Goal: Task Accomplishment & Management: Complete application form

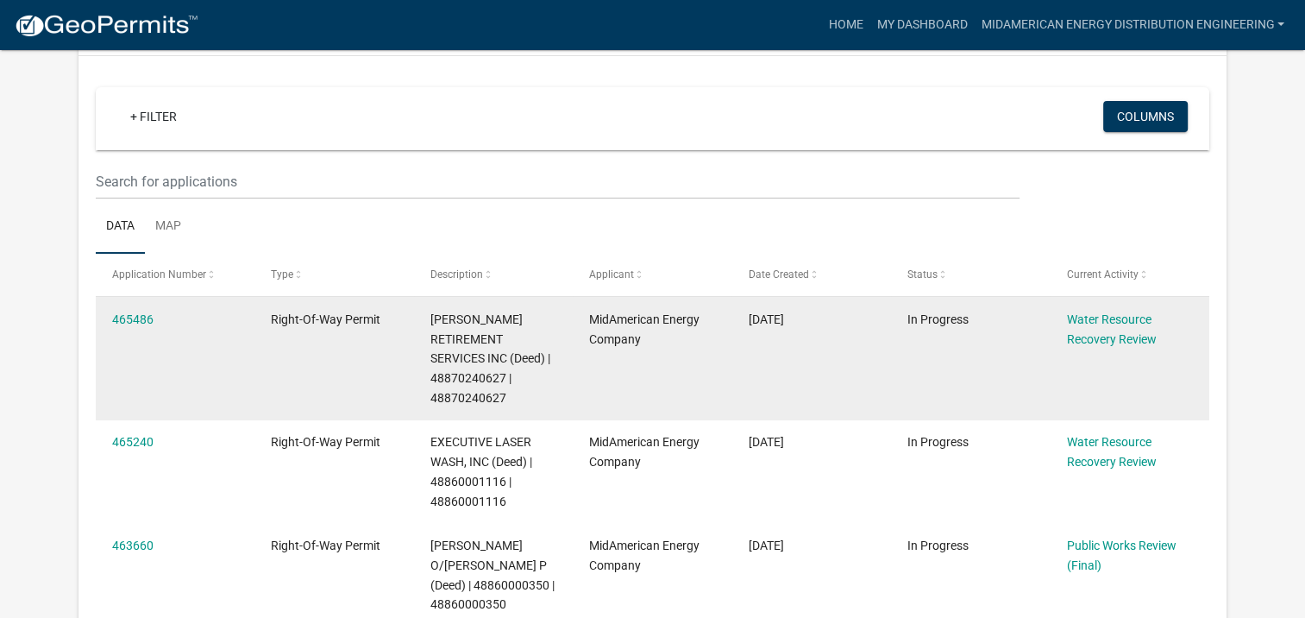
scroll to position [172, 0]
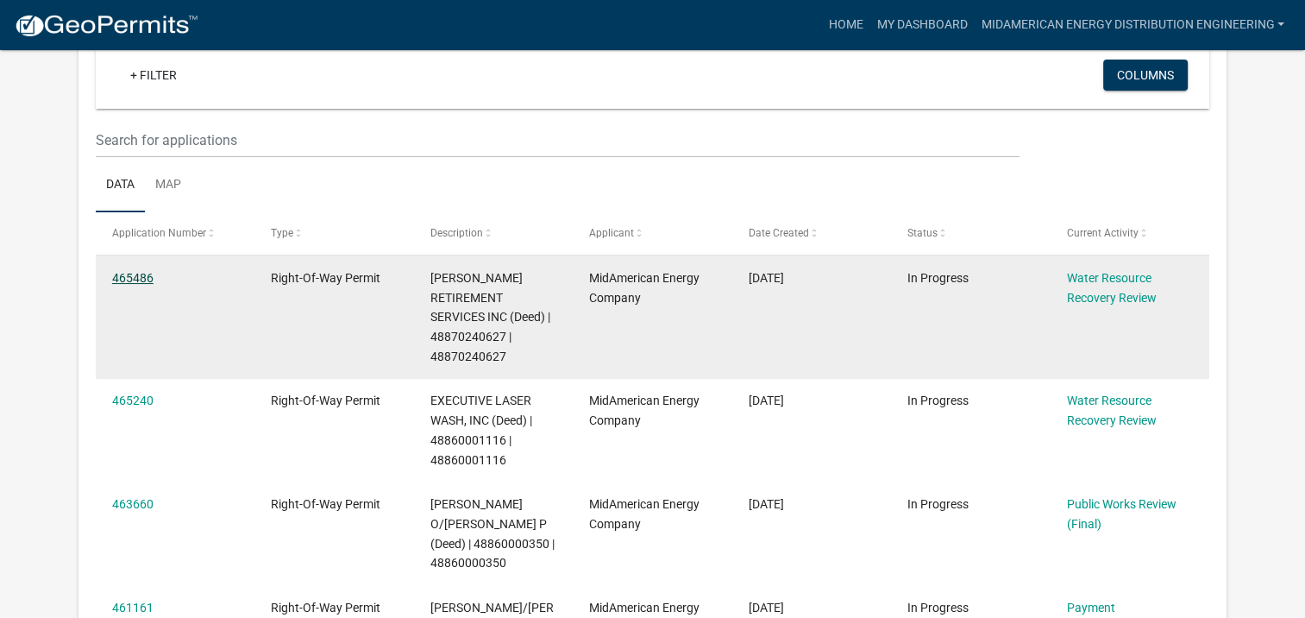
click at [116, 275] on link "465486" at bounding box center [132, 278] width 41 height 14
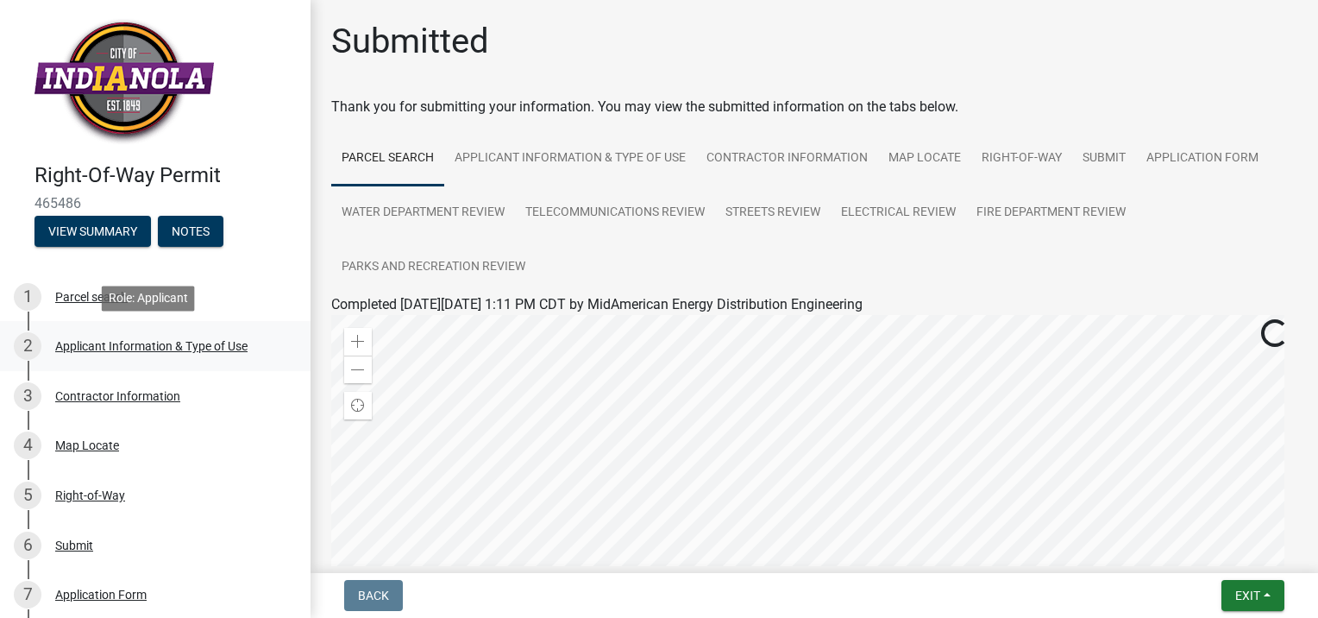
click at [151, 345] on div "Applicant Information & Type of Use" at bounding box center [151, 346] width 192 height 12
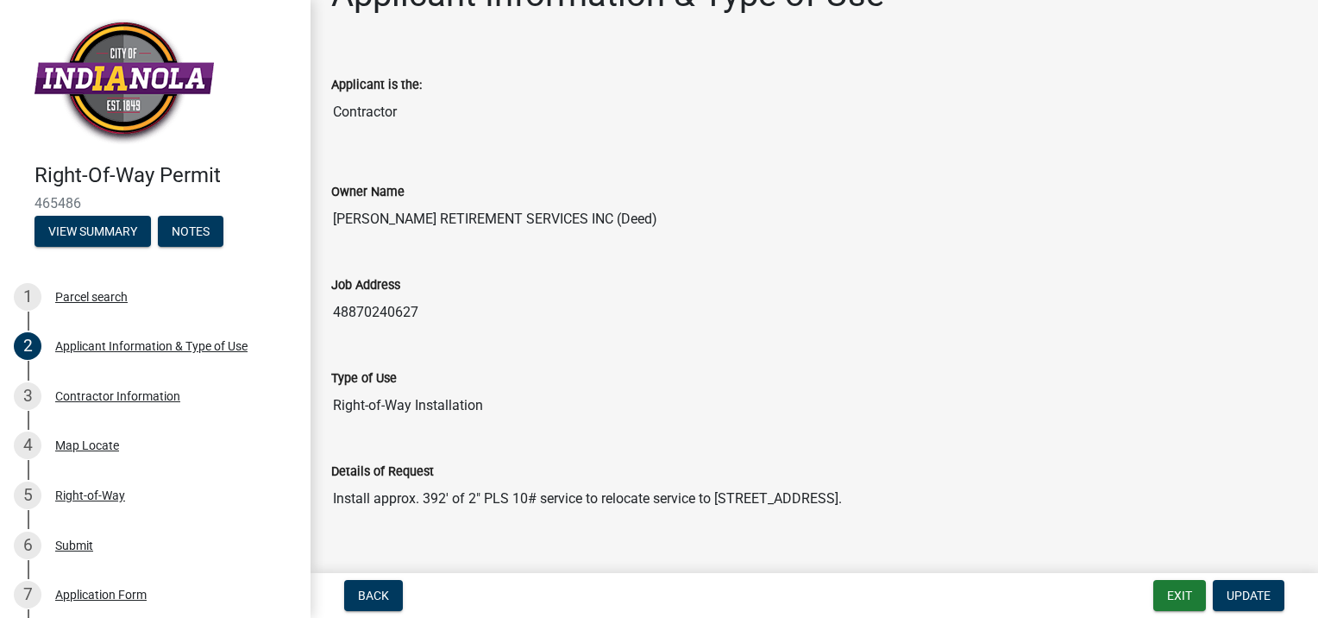
scroll to position [86, 0]
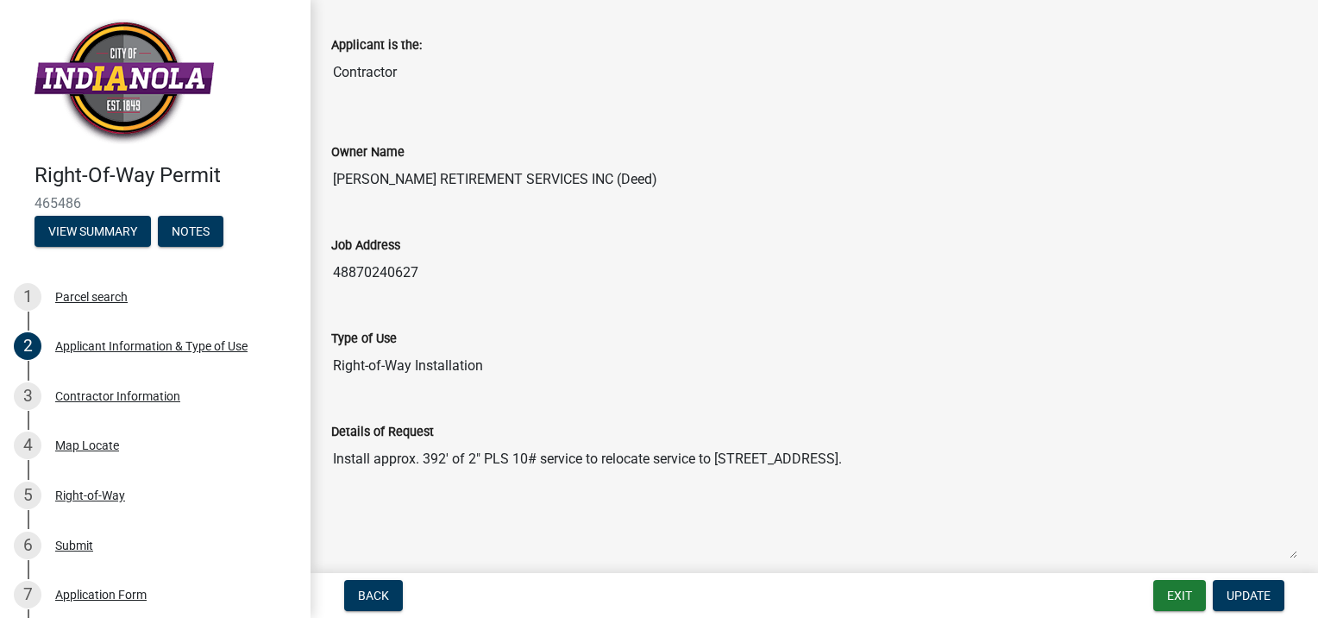
drag, startPoint x: 720, startPoint y: 455, endPoint x: 792, endPoint y: 462, distance: 71.9
click at [792, 462] on textarea "Install approx. 392' of 2" PLS 10# service to relocate service to [STREET_ADDRE…" at bounding box center [814, 500] width 966 height 117
drag, startPoint x: 792, startPoint y: 462, endPoint x: 766, endPoint y: 463, distance: 25.9
click at [721, 478] on textarea "Install approx. 392' of 2" PLS 10# service to relocate service to [STREET_ADDRE…" at bounding box center [814, 500] width 966 height 117
click at [719, 453] on textarea "Install approx. 392' of 2" PLS 10# service to relocate service to [STREET_ADDRE…" at bounding box center [814, 500] width 966 height 117
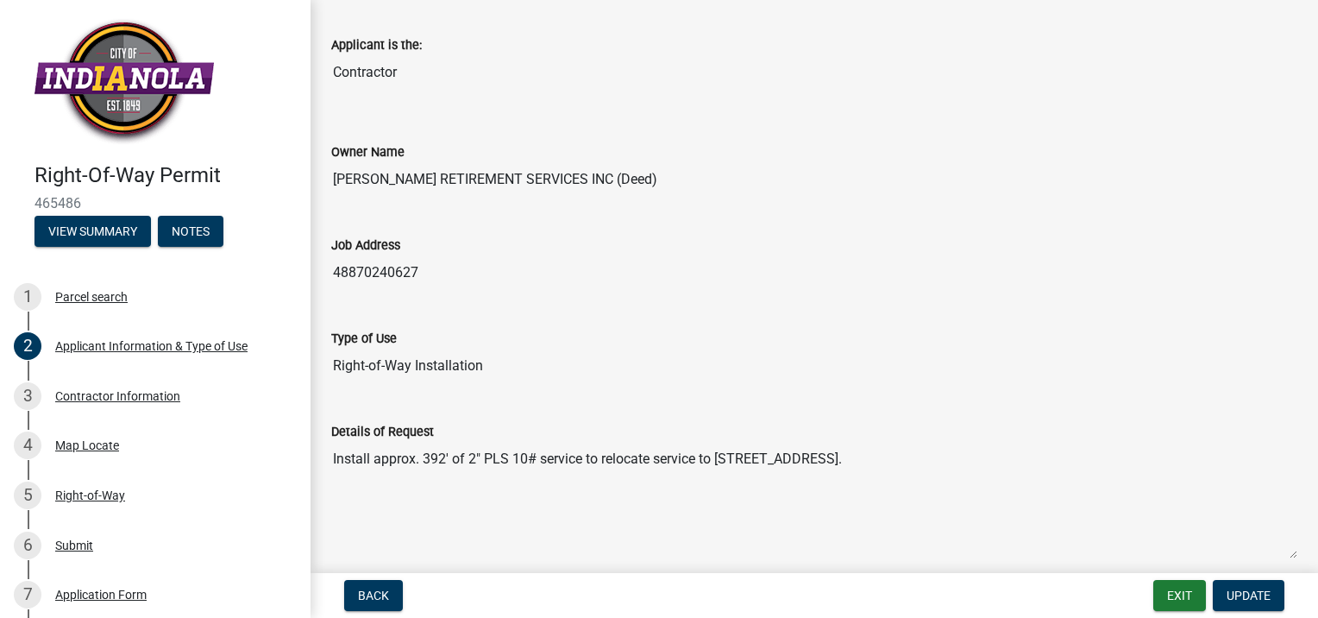
click at [831, 461] on textarea "Install approx. 392' of 2" PLS 10# service to relocate service to [STREET_ADDRE…" at bounding box center [814, 500] width 966 height 117
drag, startPoint x: 856, startPoint y: 456, endPoint x: 721, endPoint y: 455, distance: 134.6
click at [721, 455] on textarea "Install approx. 392' of 2" PLS 10# service to relocate service to [STREET_ADDRE…" at bounding box center [814, 500] width 966 height 117
drag, startPoint x: 37, startPoint y: 200, endPoint x: 79, endPoint y: 200, distance: 42.3
click at [79, 200] on span "465486" at bounding box center [154, 203] width 241 height 16
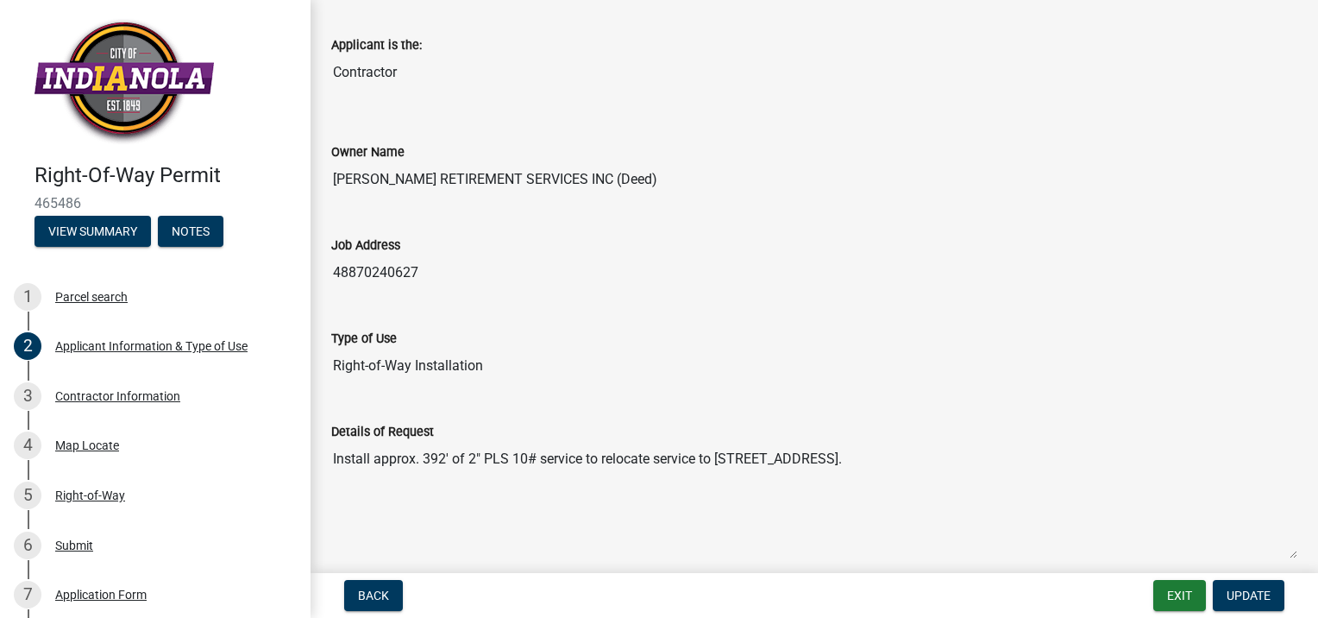
drag, startPoint x: 79, startPoint y: 200, endPoint x: 67, endPoint y: 199, distance: 12.1
copy span "465486"
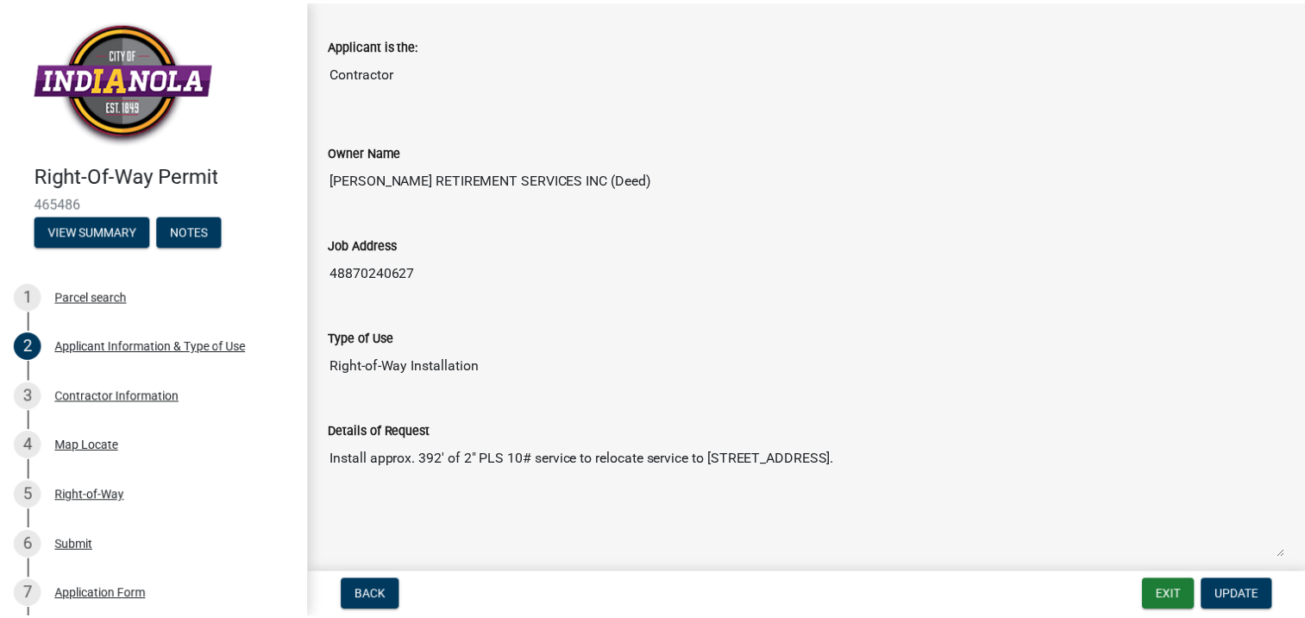
scroll to position [0, 0]
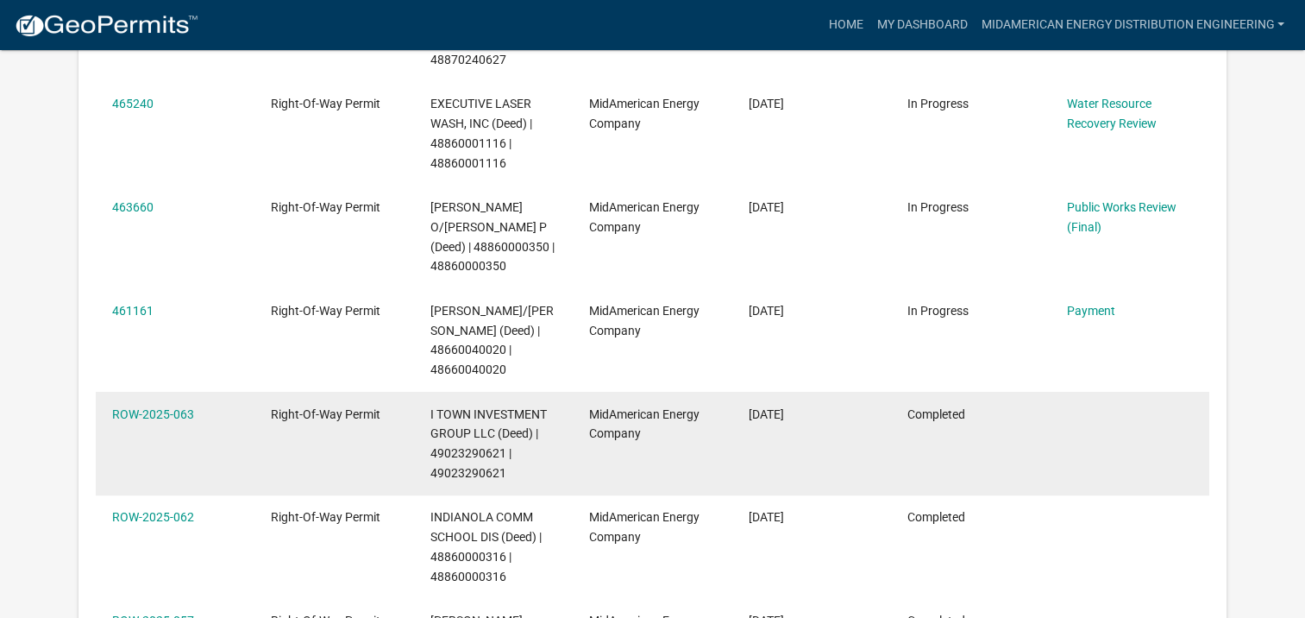
scroll to position [487, 0]
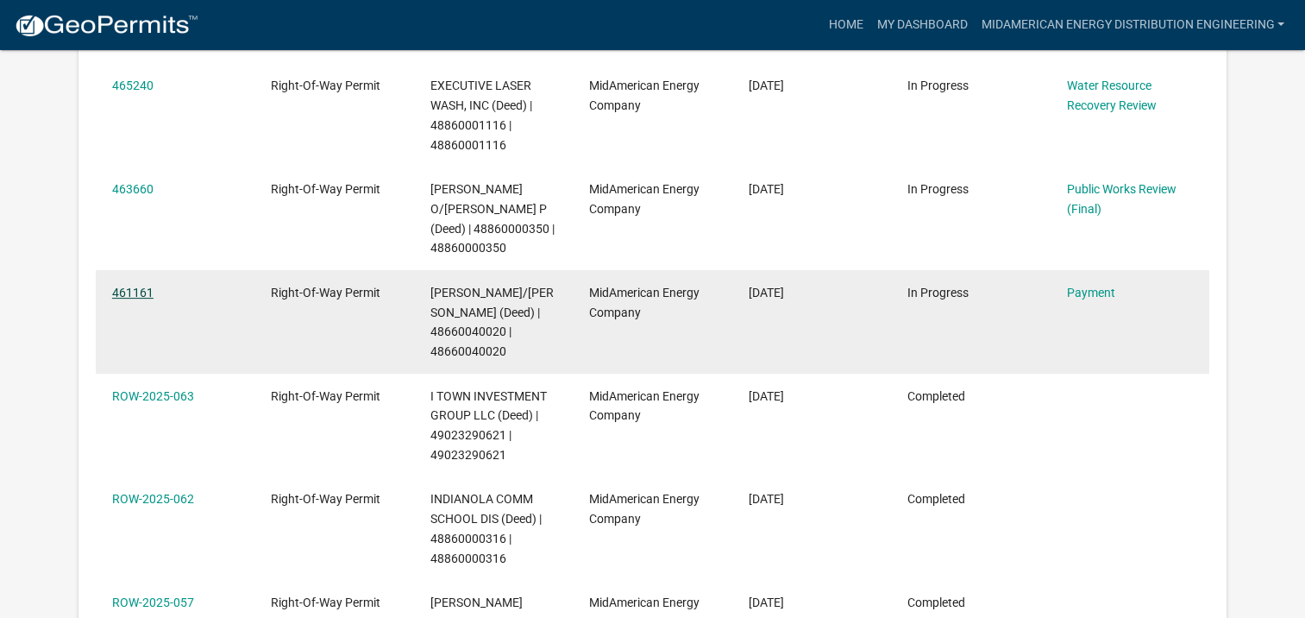
click at [127, 285] on link "461161" at bounding box center [132, 292] width 41 height 14
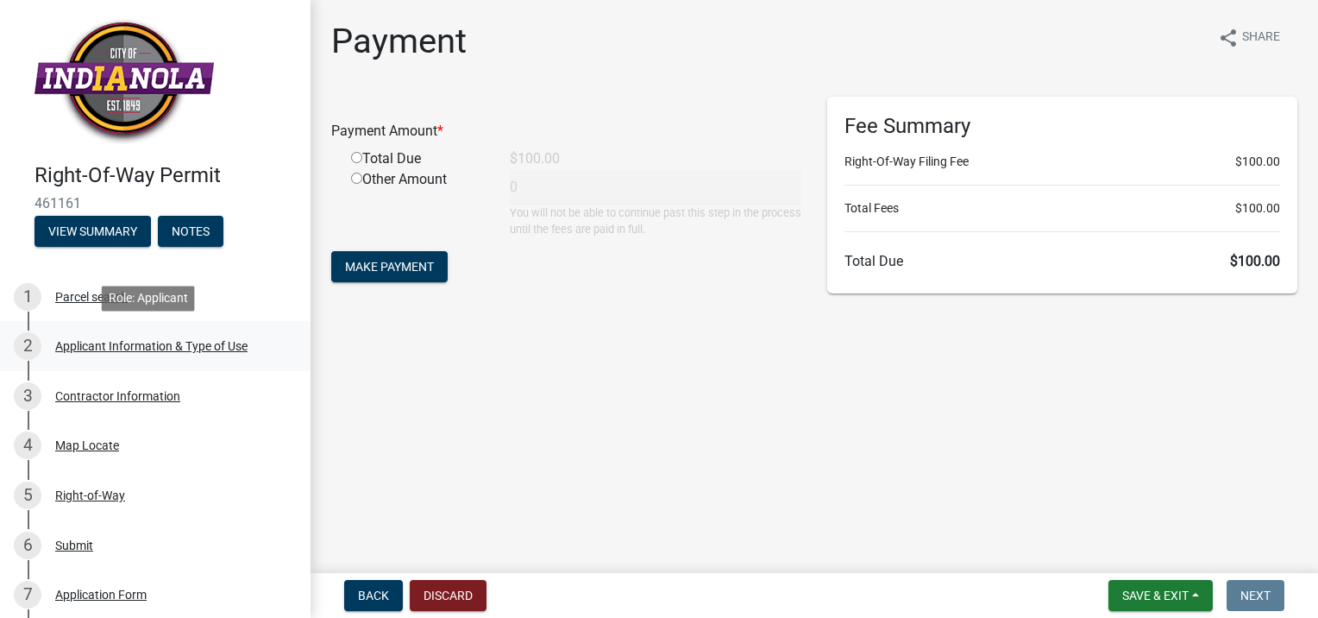
click at [102, 346] on div "Applicant Information & Type of Use" at bounding box center [151, 346] width 192 height 12
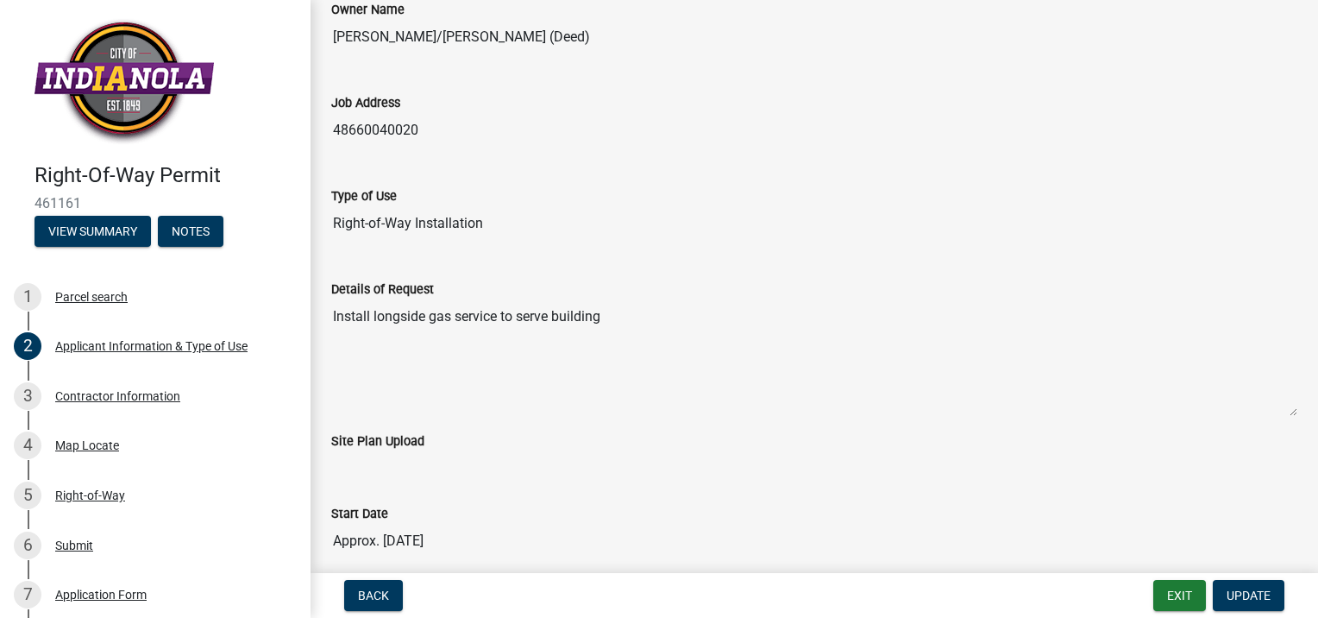
scroll to position [259, 0]
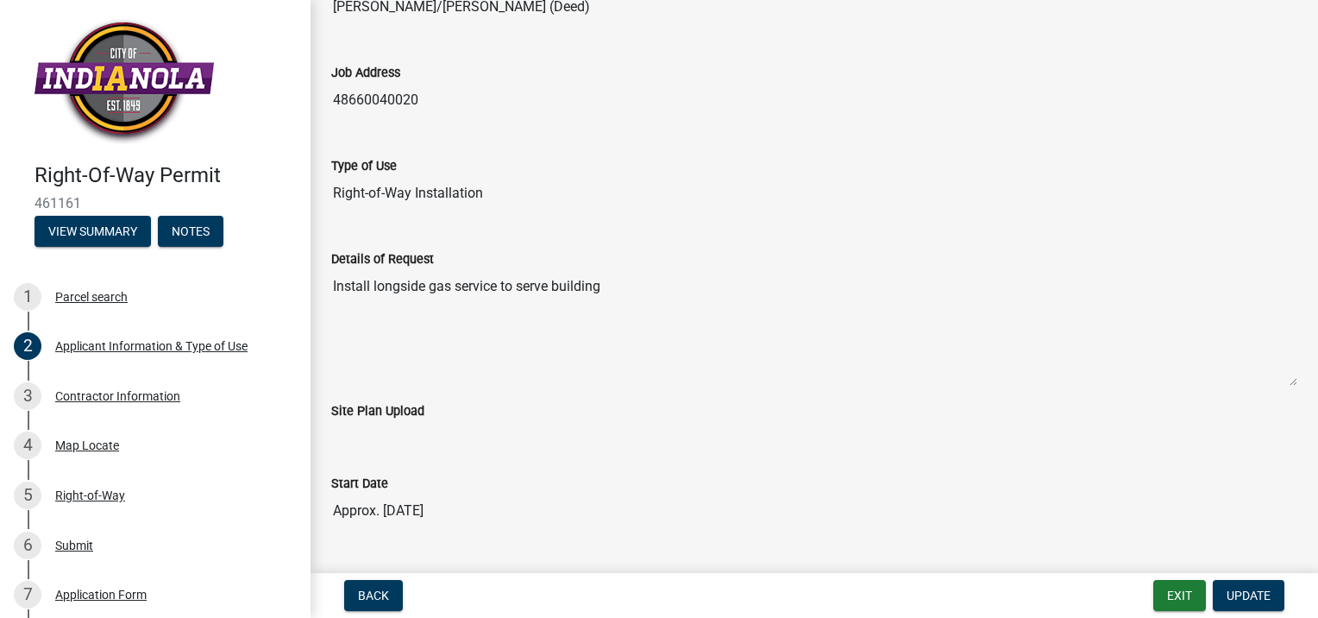
drag, startPoint x: 603, startPoint y: 286, endPoint x: 317, endPoint y: 282, distance: 285.5
click at [317, 282] on div "Applicant Information & Type of Use share Share Applicant is the: Contractor Ow…" at bounding box center [813, 253] width 1007 height 982
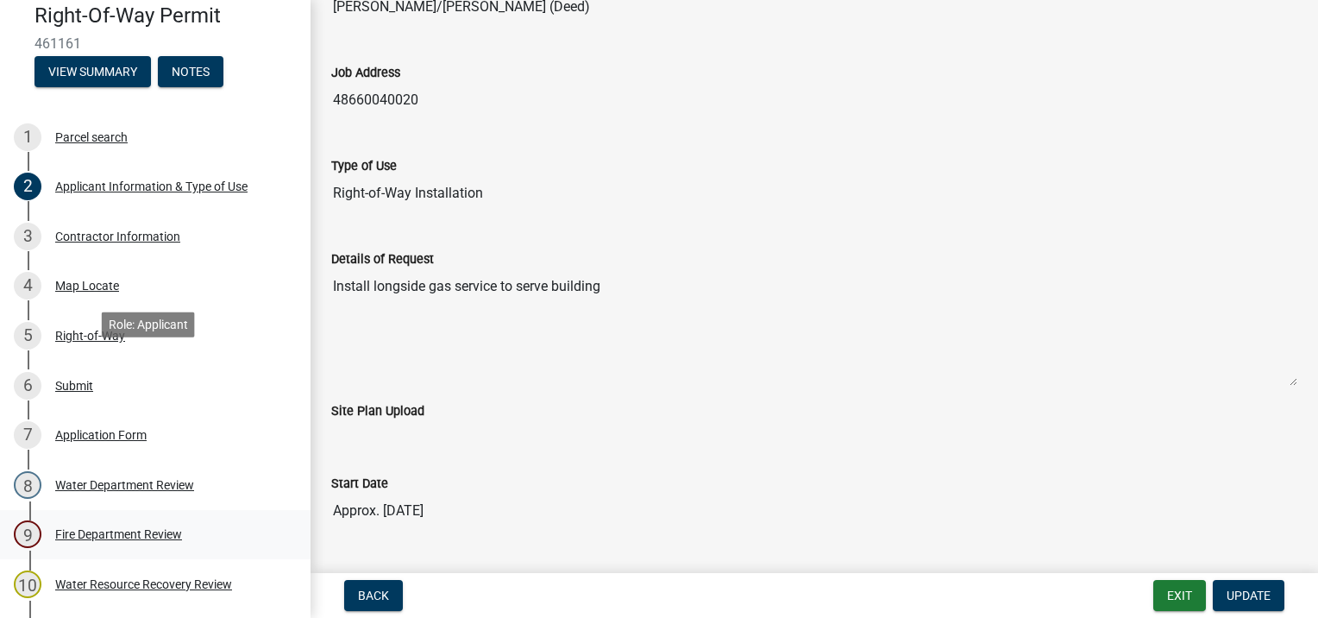
scroll to position [172, 0]
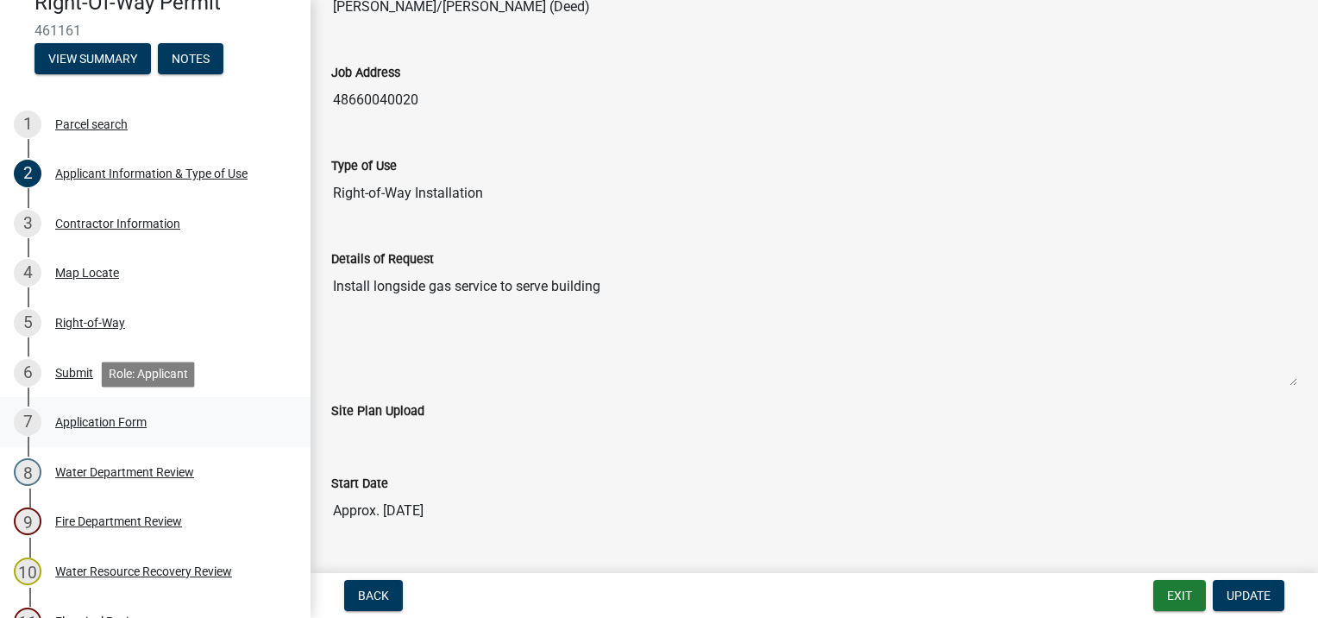
click at [83, 421] on div "Application Form" at bounding box center [100, 422] width 91 height 12
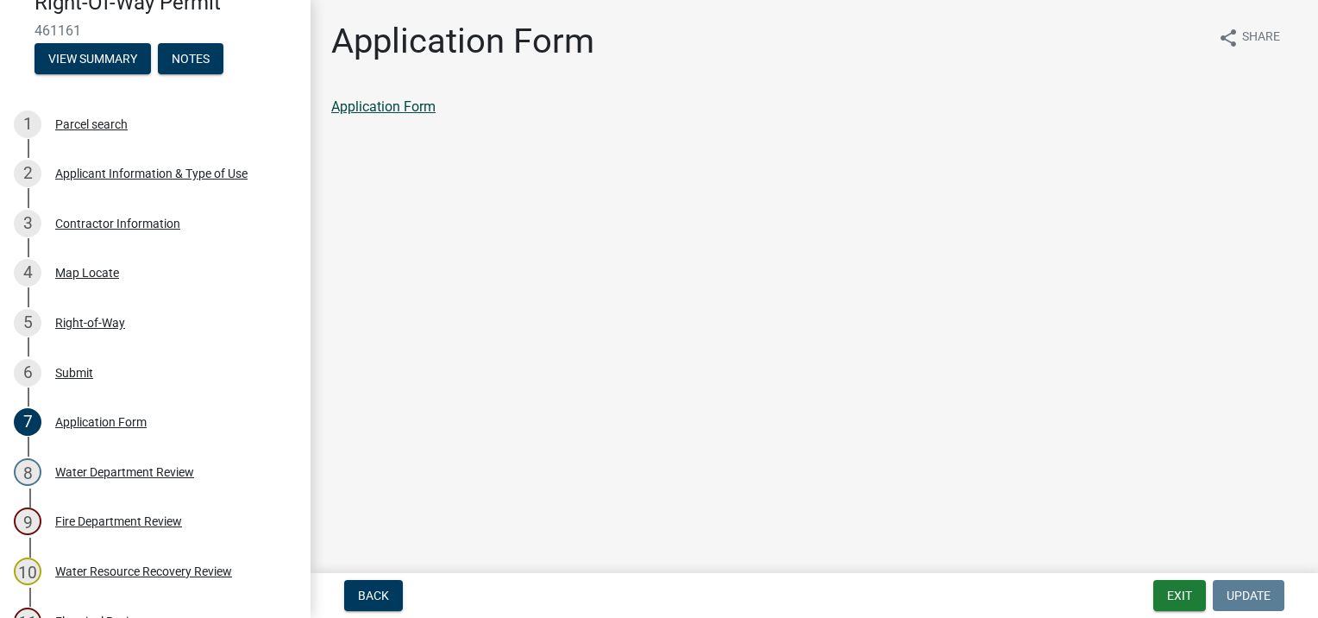
click at [388, 103] on link "Application Form" at bounding box center [383, 106] width 104 height 16
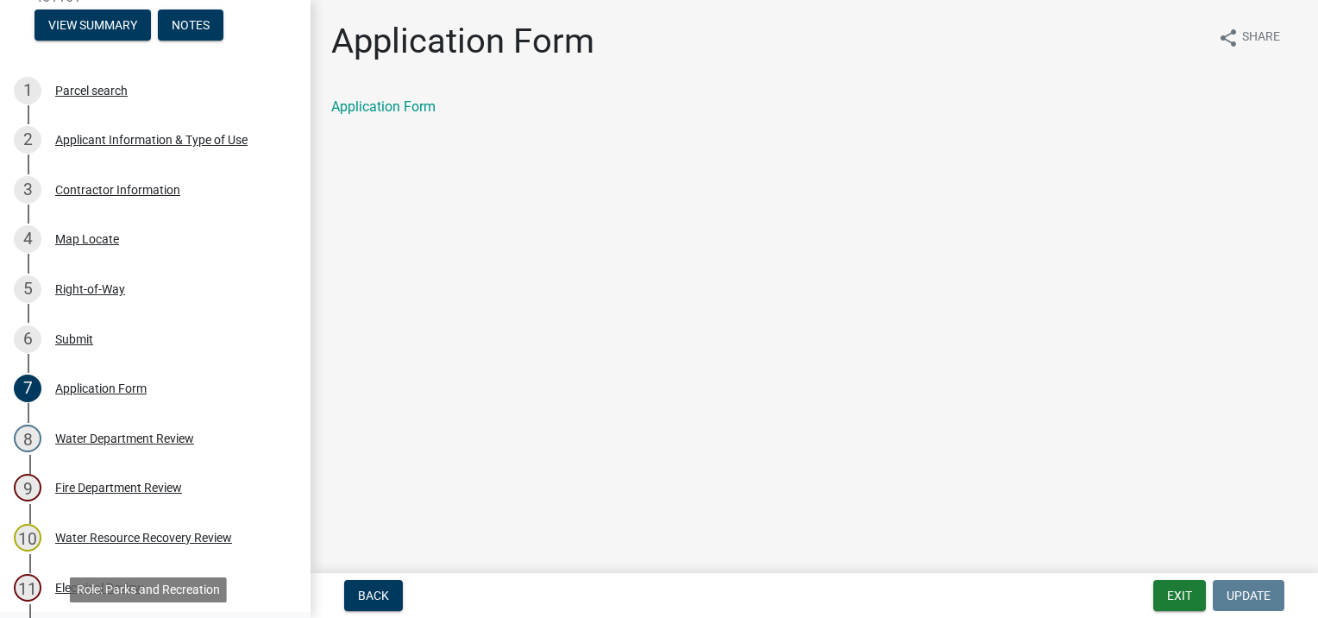
scroll to position [205, 0]
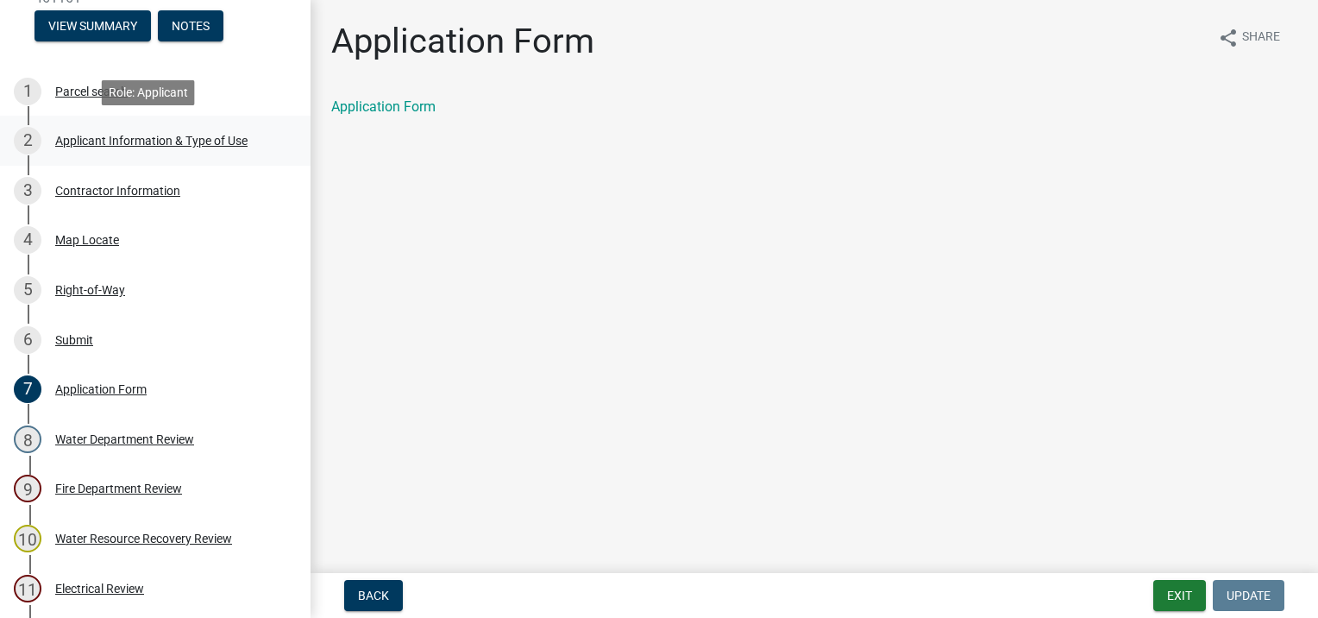
click at [102, 137] on div "Applicant Information & Type of Use" at bounding box center [151, 141] width 192 height 12
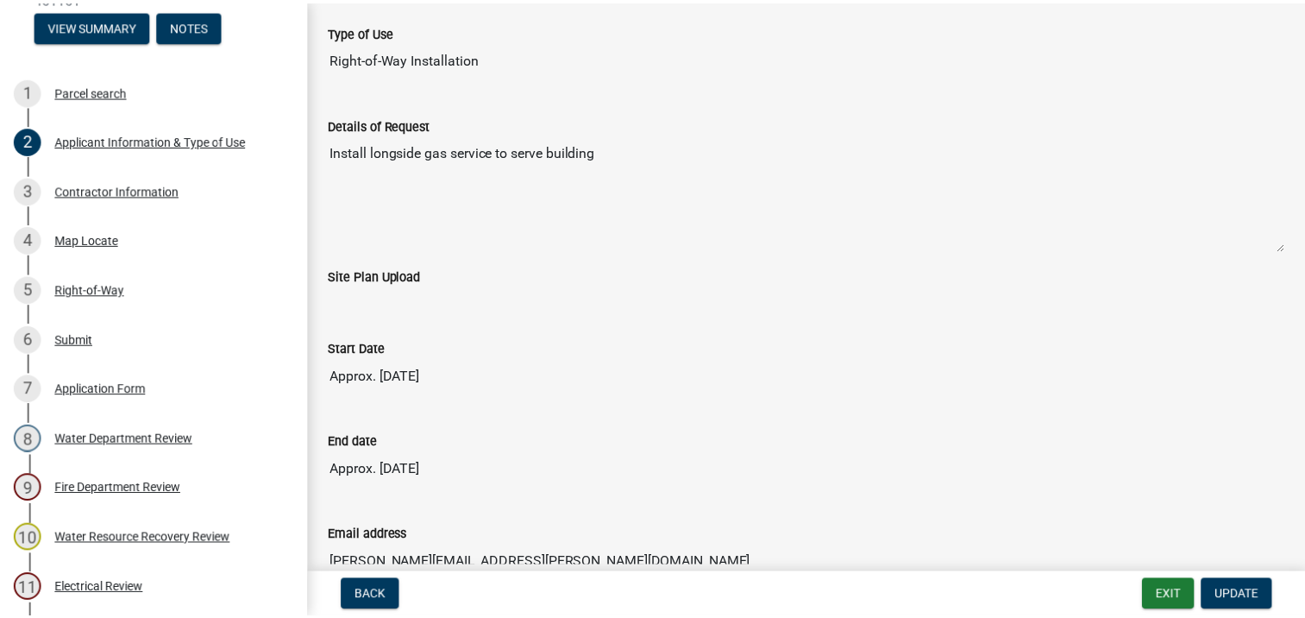
scroll to position [0, 0]
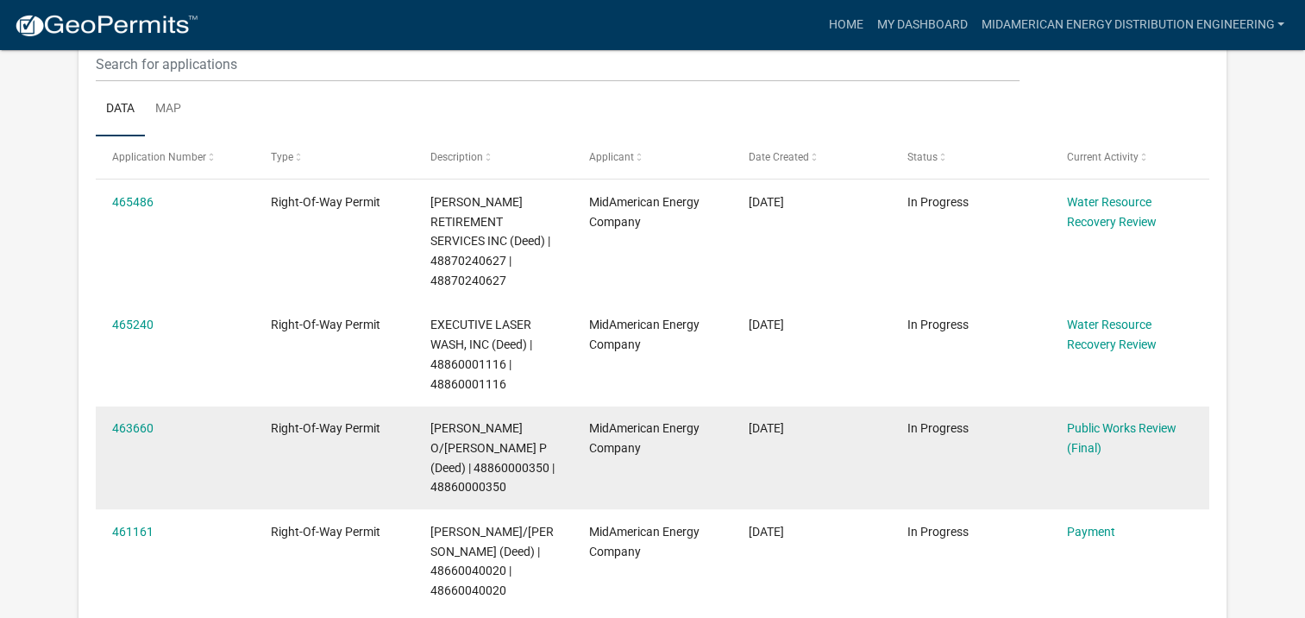
scroll to position [259, 0]
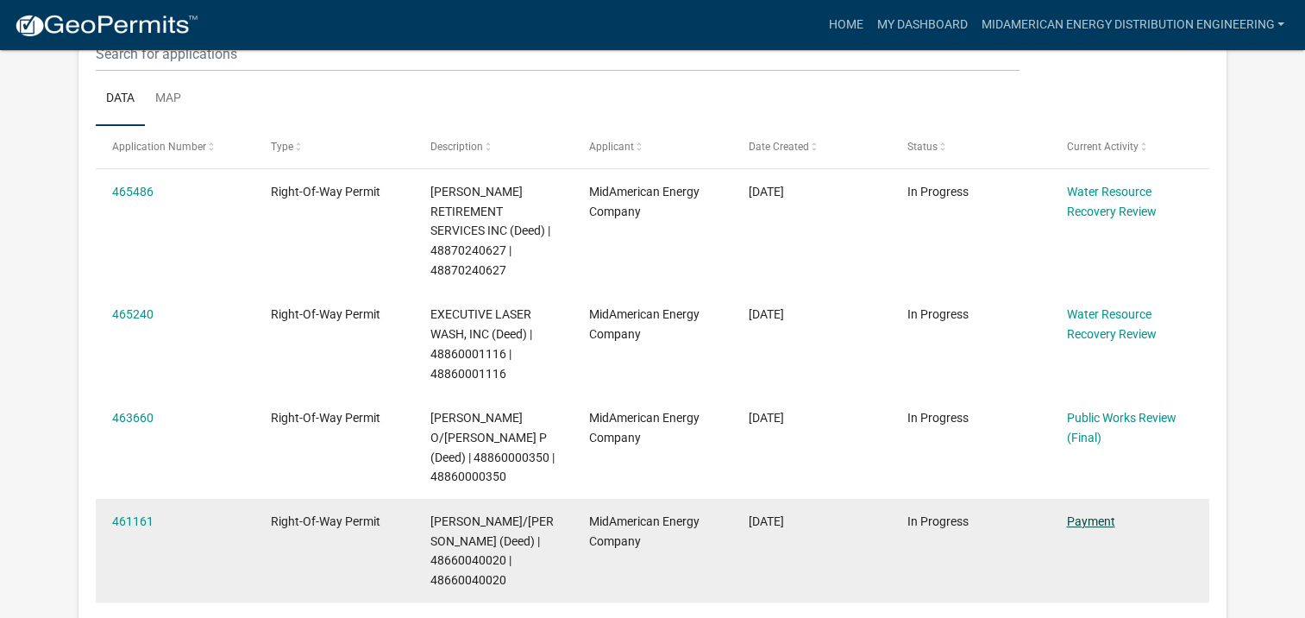
click at [1099, 514] on link "Payment" at bounding box center [1090, 521] width 48 height 14
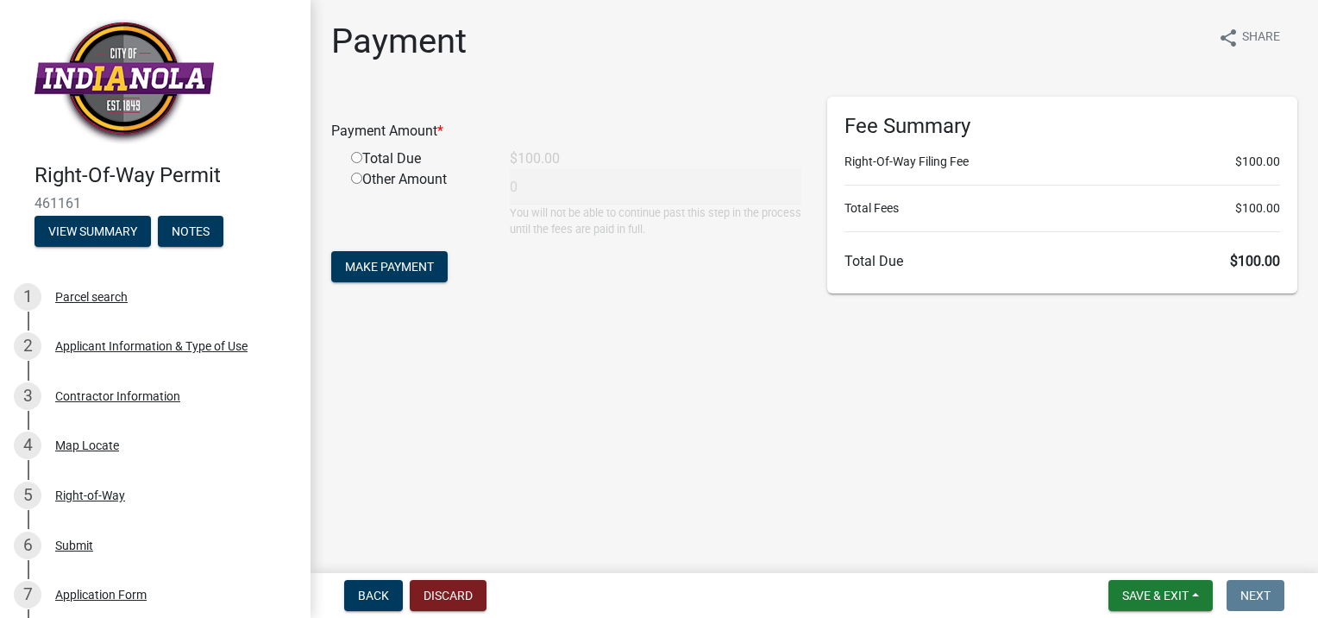
click at [358, 152] on input "radio" at bounding box center [356, 157] width 11 height 11
radio input "true"
type input "100"
click at [372, 270] on span "Make Payment" at bounding box center [389, 267] width 89 height 14
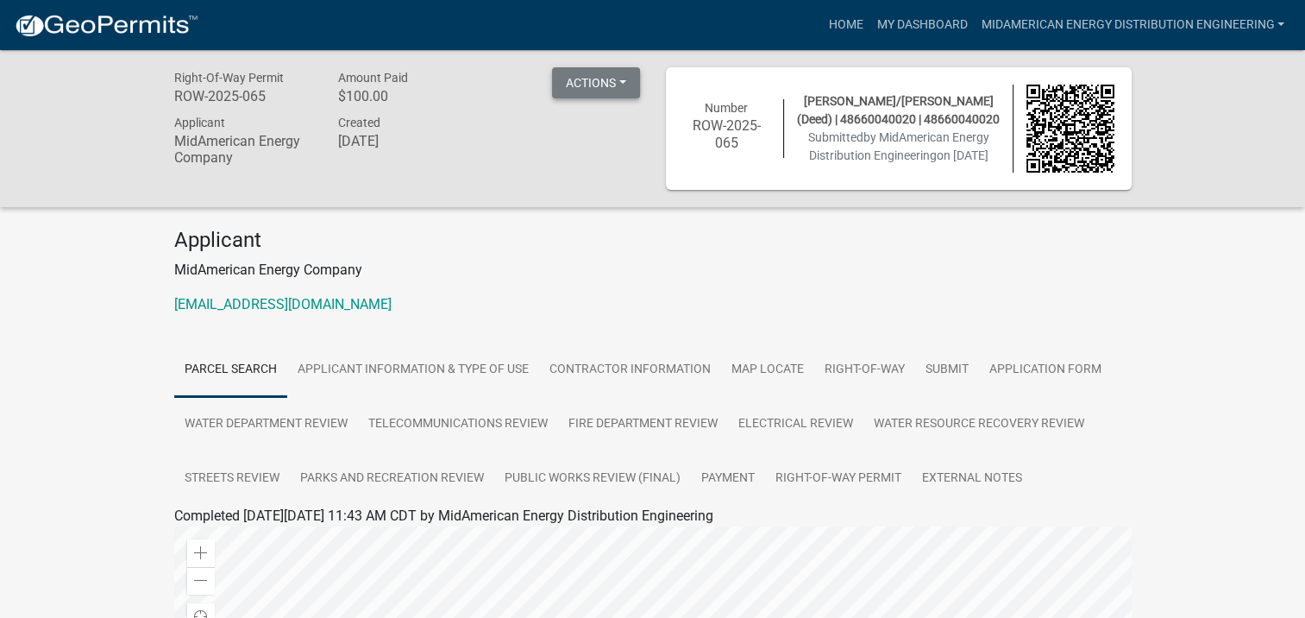
click at [624, 79] on button "Actions" at bounding box center [596, 82] width 88 height 31
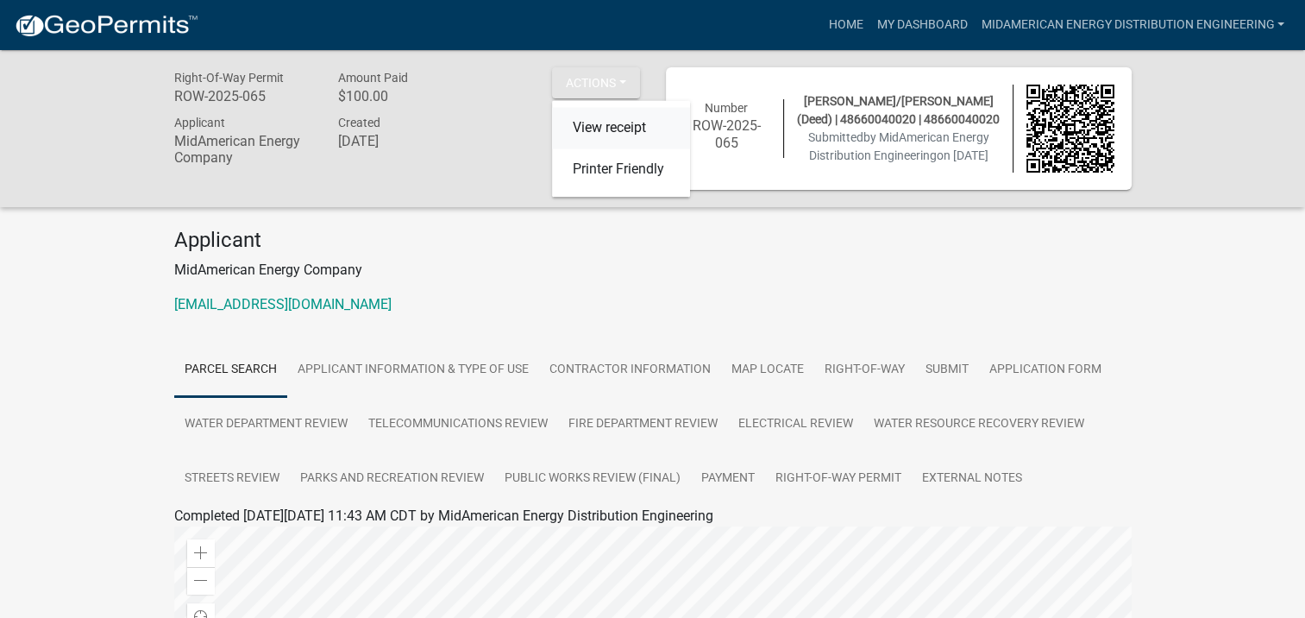
click at [611, 129] on link "View receipt" at bounding box center [621, 128] width 138 height 41
